Goal: Information Seeking & Learning: Find specific fact

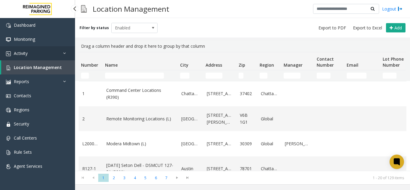
click at [52, 53] on link "Activity" at bounding box center [37, 53] width 75 height 14
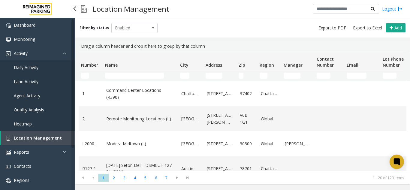
click at [32, 93] on span "Agent Activity" at bounding box center [27, 96] width 26 height 6
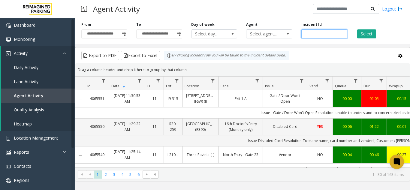
click at [314, 32] on input "number" at bounding box center [325, 33] width 46 height 9
paste input "*******"
type input "*******"
click at [371, 37] on button "Select" at bounding box center [367, 33] width 19 height 9
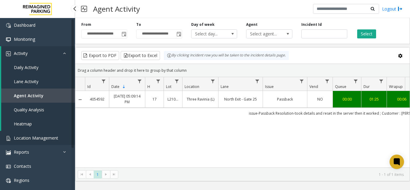
click at [40, 138] on span "Location Management" at bounding box center [36, 138] width 44 height 6
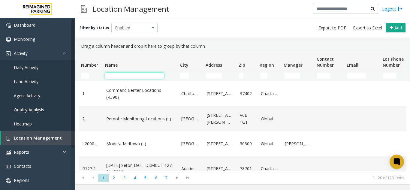
click at [114, 74] on input "Name Filter" at bounding box center [134, 76] width 59 height 6
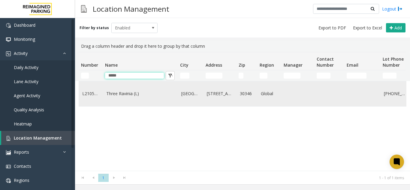
type input "*****"
click at [150, 95] on link "Three Ravinia (L)" at bounding box center [140, 93] width 68 height 7
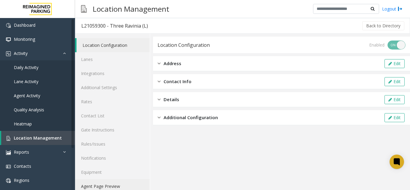
click at [102, 187] on link "Agent Page Preview" at bounding box center [112, 186] width 75 height 14
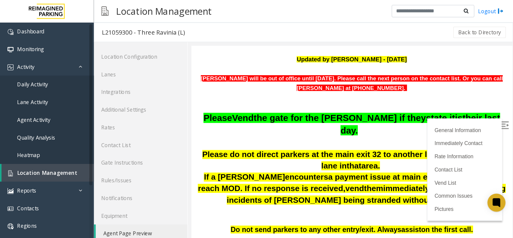
scroll to position [90, 0]
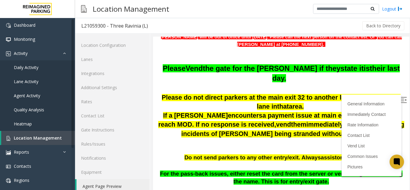
click at [401, 100] on img at bounding box center [404, 100] width 6 height 6
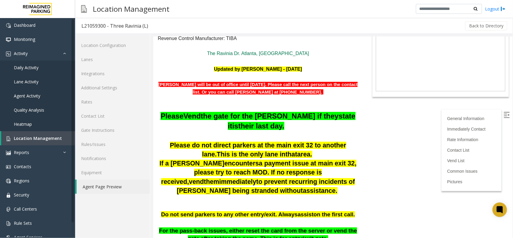
scroll to position [38, 0]
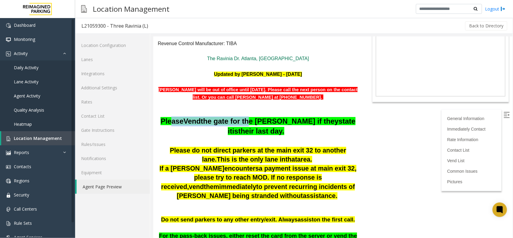
drag, startPoint x: 169, startPoint y: 118, endPoint x: 246, endPoint y: 118, distance: 77.8
click at [246, 118] on span "Please Vend the gate for the [PERSON_NAME] if they state it is their last day." at bounding box center [257, 126] width 195 height 18
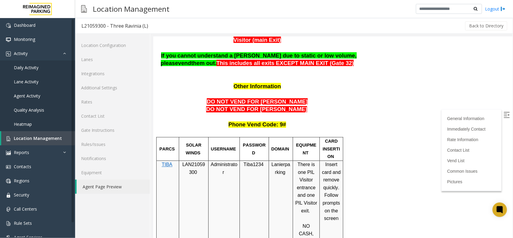
scroll to position [451, 0]
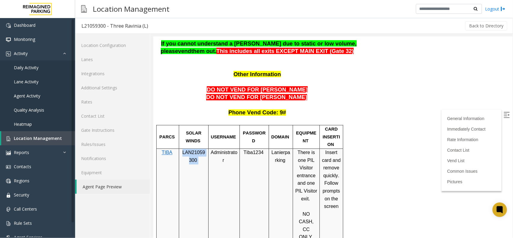
drag, startPoint x: 182, startPoint y: 144, endPoint x: 199, endPoint y: 146, distance: 16.7
click at [199, 148] on p "LAN21059300" at bounding box center [193, 155] width 25 height 15
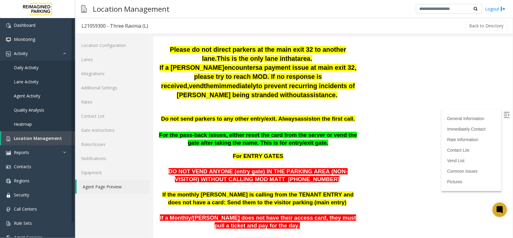
scroll to position [150, 0]
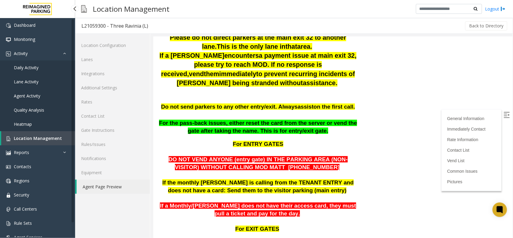
click at [32, 142] on link "Location Management" at bounding box center [38, 138] width 74 height 14
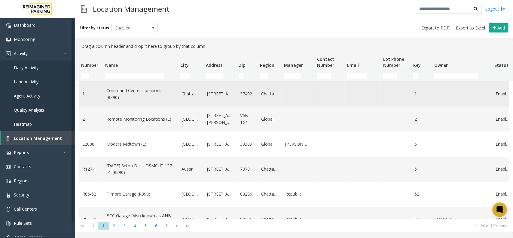
click at [125, 84] on td "Command Center Locations (R390)" at bounding box center [140, 93] width 75 height 25
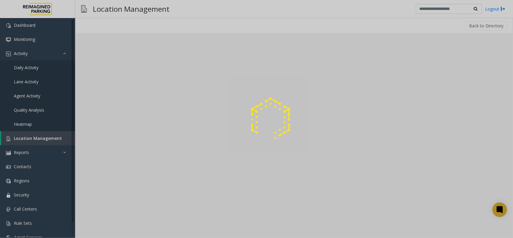
click at [127, 78] on div at bounding box center [256, 119] width 513 height 238
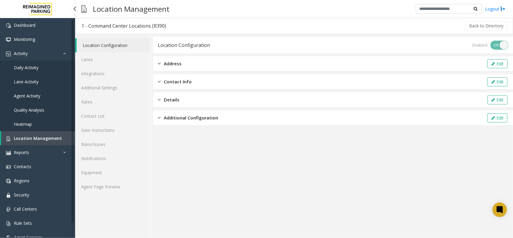
click at [29, 142] on link "Location Management" at bounding box center [38, 138] width 74 height 14
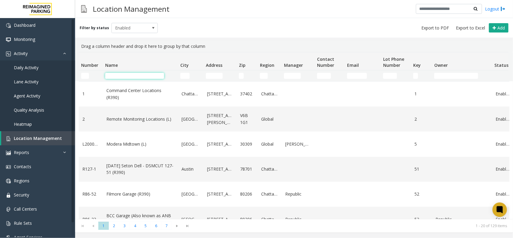
click at [128, 75] on input "Name Filter" at bounding box center [134, 76] width 59 height 6
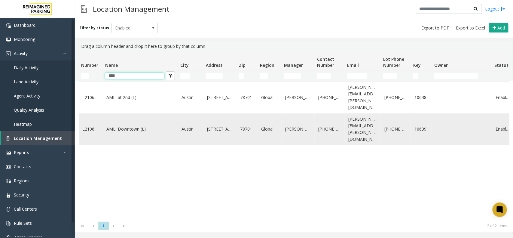
type input "****"
click at [127, 124] on td "AMLI Downtown (L)" at bounding box center [140, 129] width 75 height 32
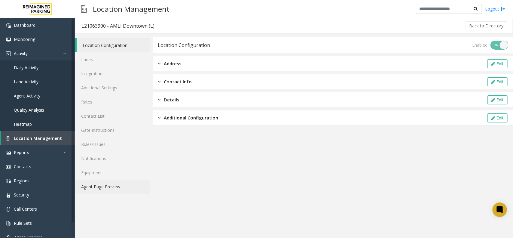
click at [89, 190] on link "Agent Page Preview" at bounding box center [112, 186] width 75 height 14
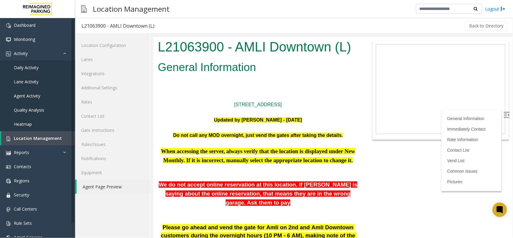
click at [410, 115] on img at bounding box center [506, 114] width 6 height 6
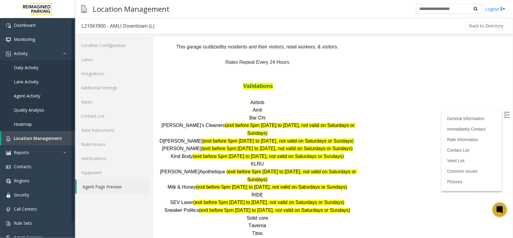
scroll to position [721, 0]
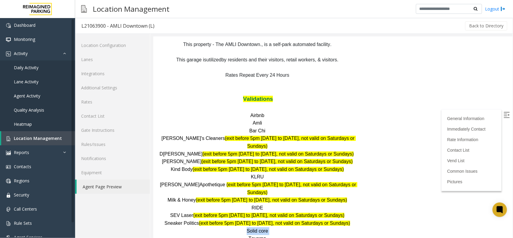
drag, startPoint x: 241, startPoint y: 143, endPoint x: 268, endPoint y: 143, distance: 26.7
click at [268, 190] on p "Solid core" at bounding box center [257, 231] width 200 height 8
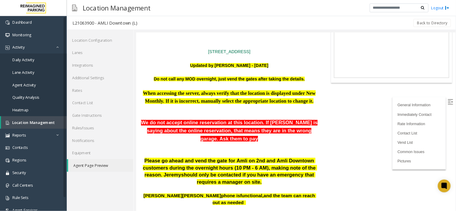
scroll to position [44, 0]
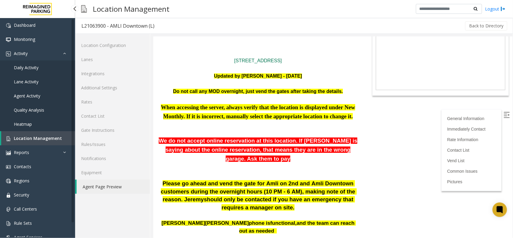
click at [26, 137] on span "Location Management" at bounding box center [38, 138] width 48 height 6
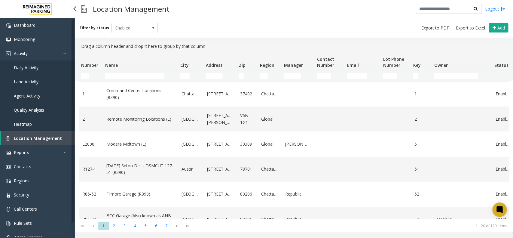
click at [35, 95] on span "Agent Activity" at bounding box center [27, 96] width 26 height 6
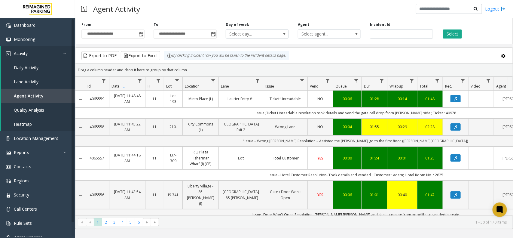
click at [386, 29] on div "Incident Id" at bounding box center [401, 30] width 72 height 17
click at [388, 32] on input "number" at bounding box center [401, 33] width 63 height 9
paste input "*******"
type input "*******"
click at [410, 35] on button "Select" at bounding box center [452, 33] width 19 height 9
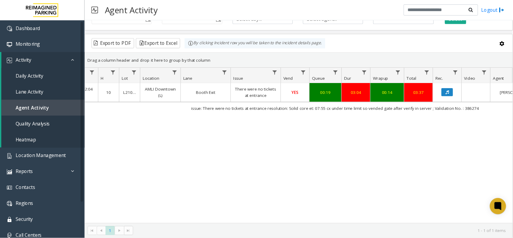
scroll to position [0, 59]
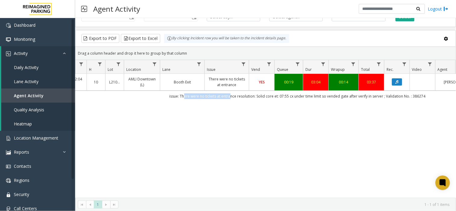
drag, startPoint x: 184, startPoint y: 98, endPoint x: 230, endPoint y: 97, distance: 46.0
click at [230, 97] on td "issue: There were no tickets at entrance resolution: Solid core et: 07:55 cx un…" at bounding box center [297, 96] width 542 height 11
click at [208, 110] on div "4061216 [DATE] 10:12:04 AM 10 L21063900 AMLI Downtown (L) Booth Exit There were…" at bounding box center [265, 136] width 380 height 124
drag, startPoint x: 273, startPoint y: 97, endPoint x: 257, endPoint y: 98, distance: 16.6
click at [257, 98] on td "issue: There were no tickets at entrance resolution: Solid core et: 07:55 cx un…" at bounding box center [297, 96] width 542 height 11
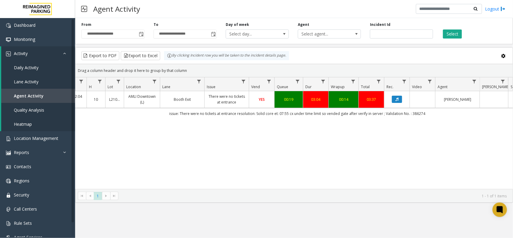
click at [260, 125] on div "4061216 [DATE] 10:12:04 AM 10 L21063900 AMLI Downtown (L) Booth Exit There were…" at bounding box center [293, 140] width 437 height 98
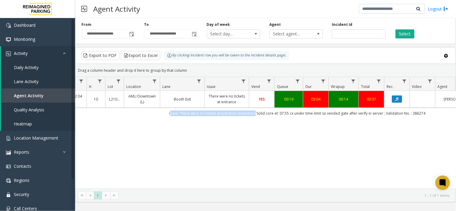
drag, startPoint x: 255, startPoint y: 113, endPoint x: 168, endPoint y: 114, distance: 86.6
click at [168, 114] on td "issue: There were no tickets at entrance resolution: Solid core et: 07:55 cx un…" at bounding box center [297, 113] width 542 height 11
drag, startPoint x: 257, startPoint y: 113, endPoint x: 274, endPoint y: 111, distance: 16.9
click at [274, 111] on td "issue: There were no tickets at entrance resolution: Solid core et: 07:55 cx un…" at bounding box center [297, 113] width 542 height 11
drag, startPoint x: 288, startPoint y: 114, endPoint x: 275, endPoint y: 118, distance: 13.3
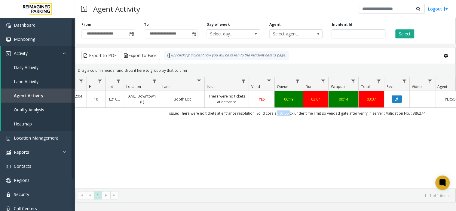
click at [275, 118] on td "issue: There were no tickets at entrance resolution: Solid core et: 07:55 cx un…" at bounding box center [297, 113] width 542 height 11
drag, startPoint x: 432, startPoint y: 114, endPoint x: 411, endPoint y: 115, distance: 20.4
click at [410, 115] on td "issue: There were no tickets at entrance resolution: Solid core et: 07:55 cx un…" at bounding box center [297, 113] width 542 height 11
click at [341, 37] on input "*******" at bounding box center [358, 33] width 53 height 9
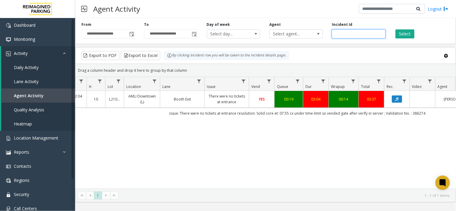
paste input "number"
type input "*******"
click at [410, 32] on button "Select" at bounding box center [404, 33] width 19 height 9
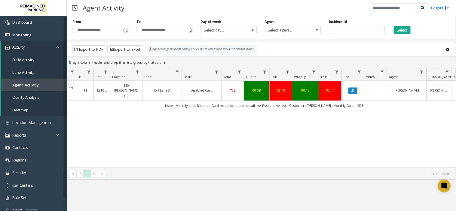
scroll to position [0, 59]
